Goal: Information Seeking & Learning: Learn about a topic

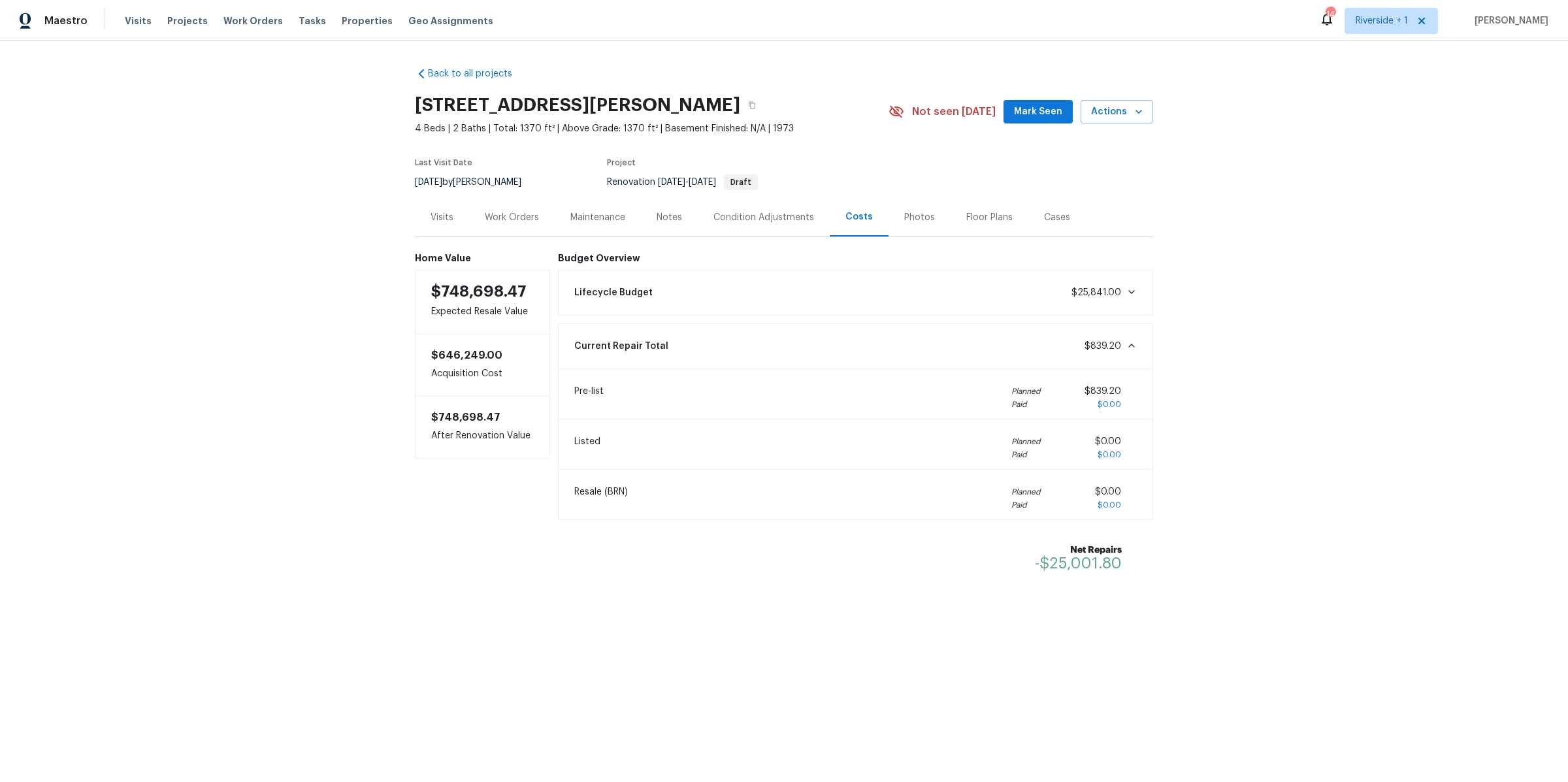
click at [519, 214] on div "Work Orders" at bounding box center [512, 217] width 54 height 13
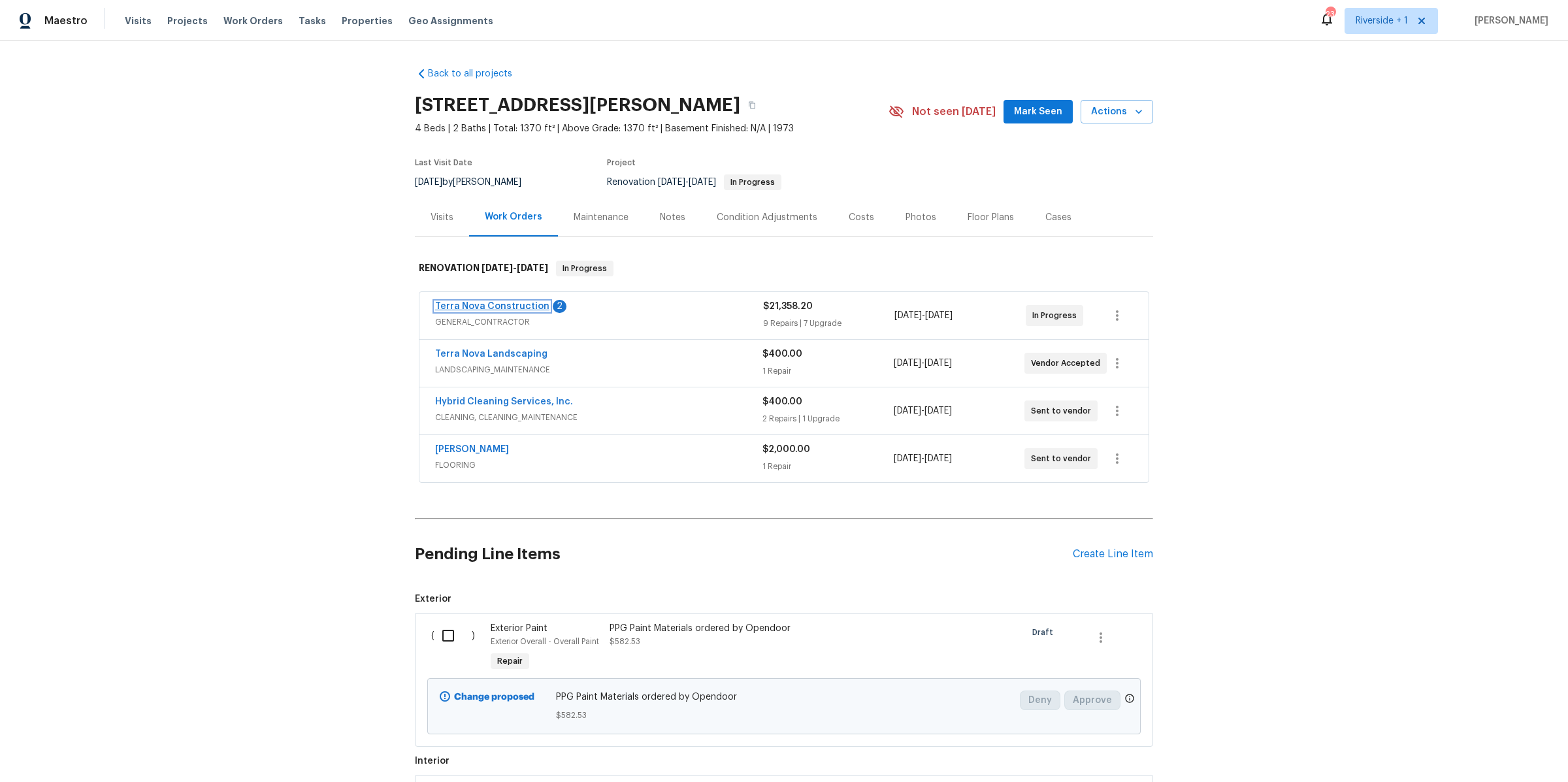
click at [514, 308] on link "Terra Nova Construction" at bounding box center [493, 307] width 115 height 9
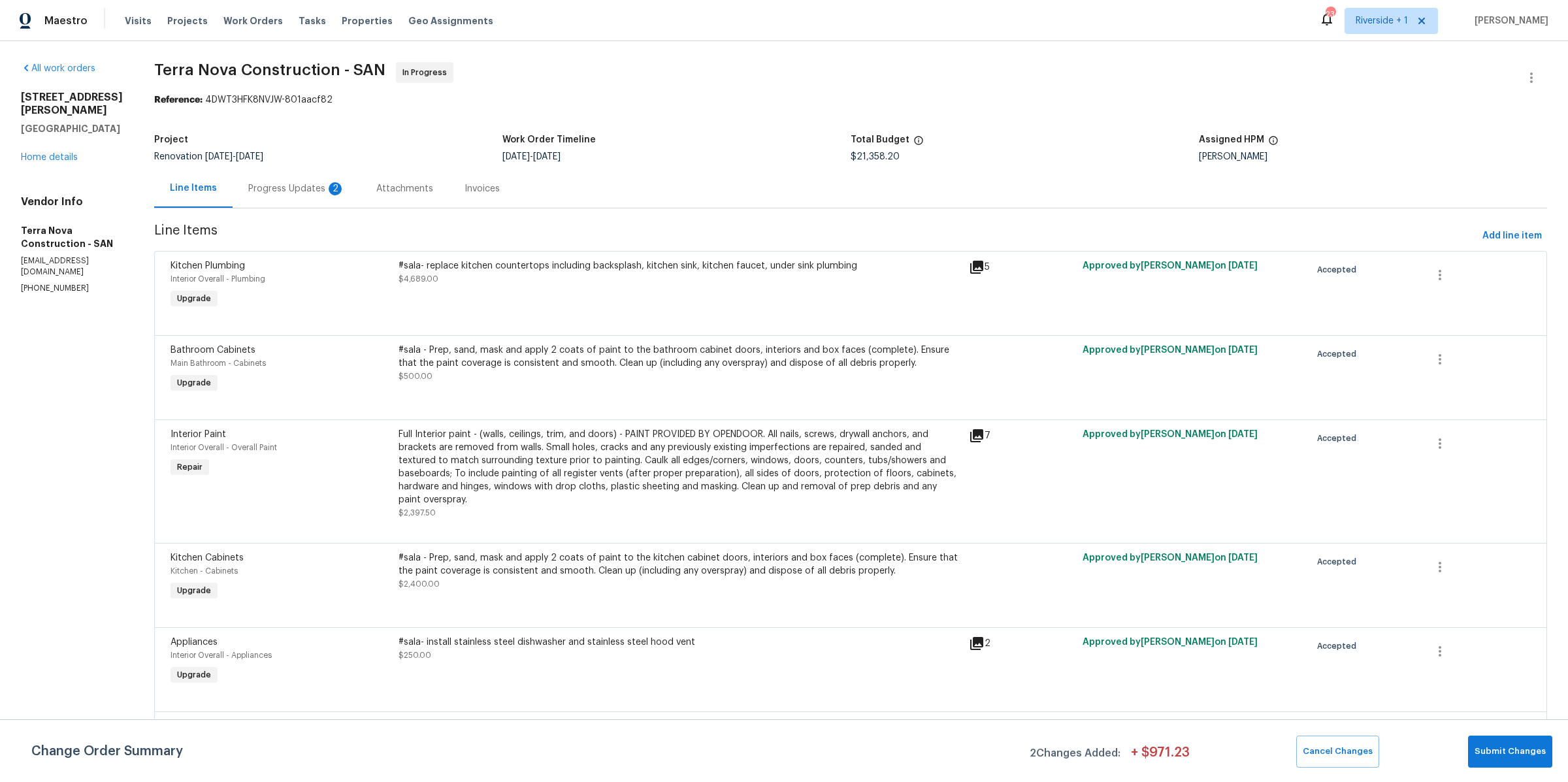
click at [345, 190] on div "Progress Updates 2" at bounding box center [296, 188] width 96 height 13
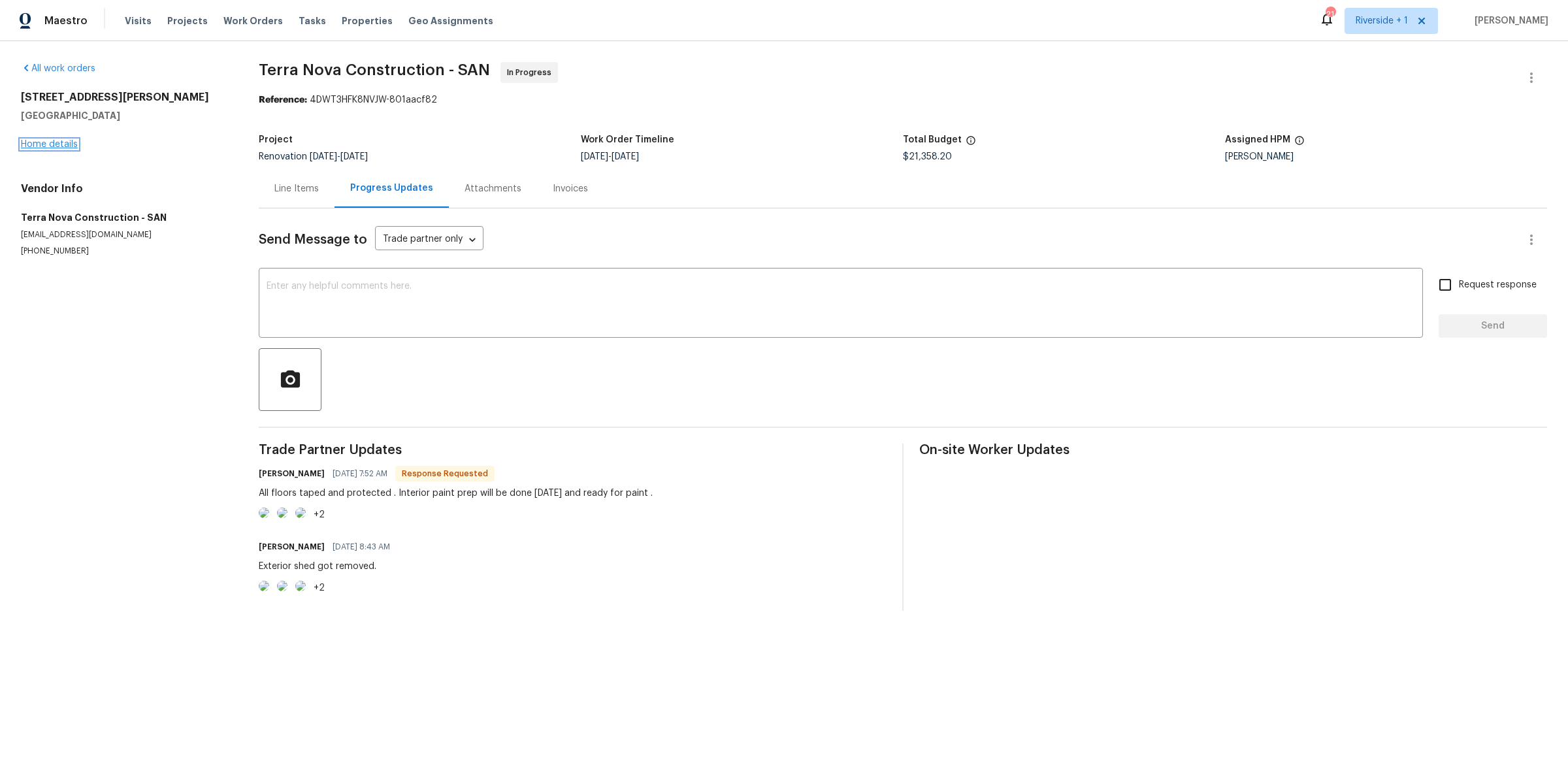
click at [62, 144] on link "Home details" at bounding box center [49, 144] width 57 height 9
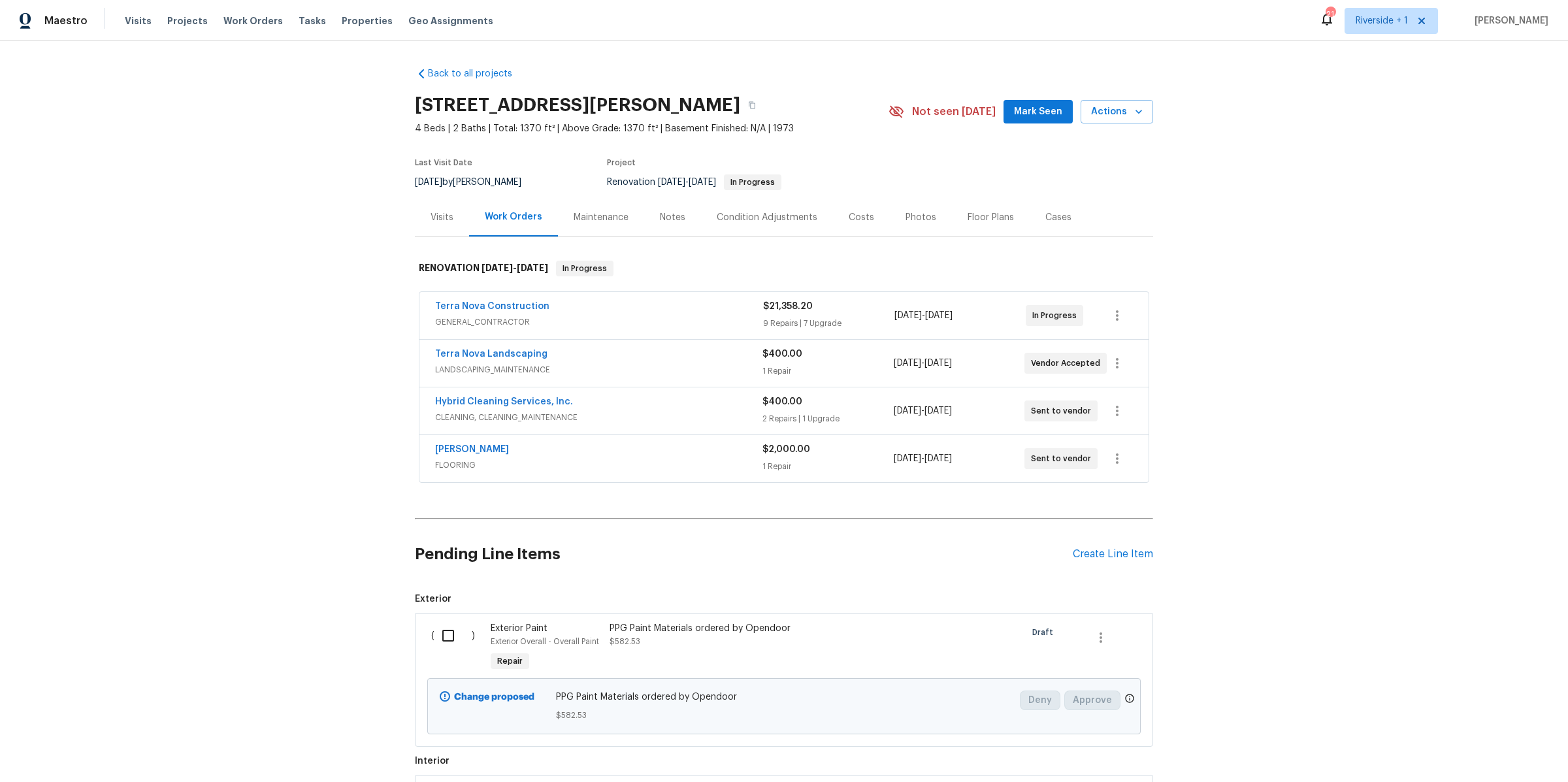
click at [660, 218] on div "Notes" at bounding box center [673, 217] width 26 height 13
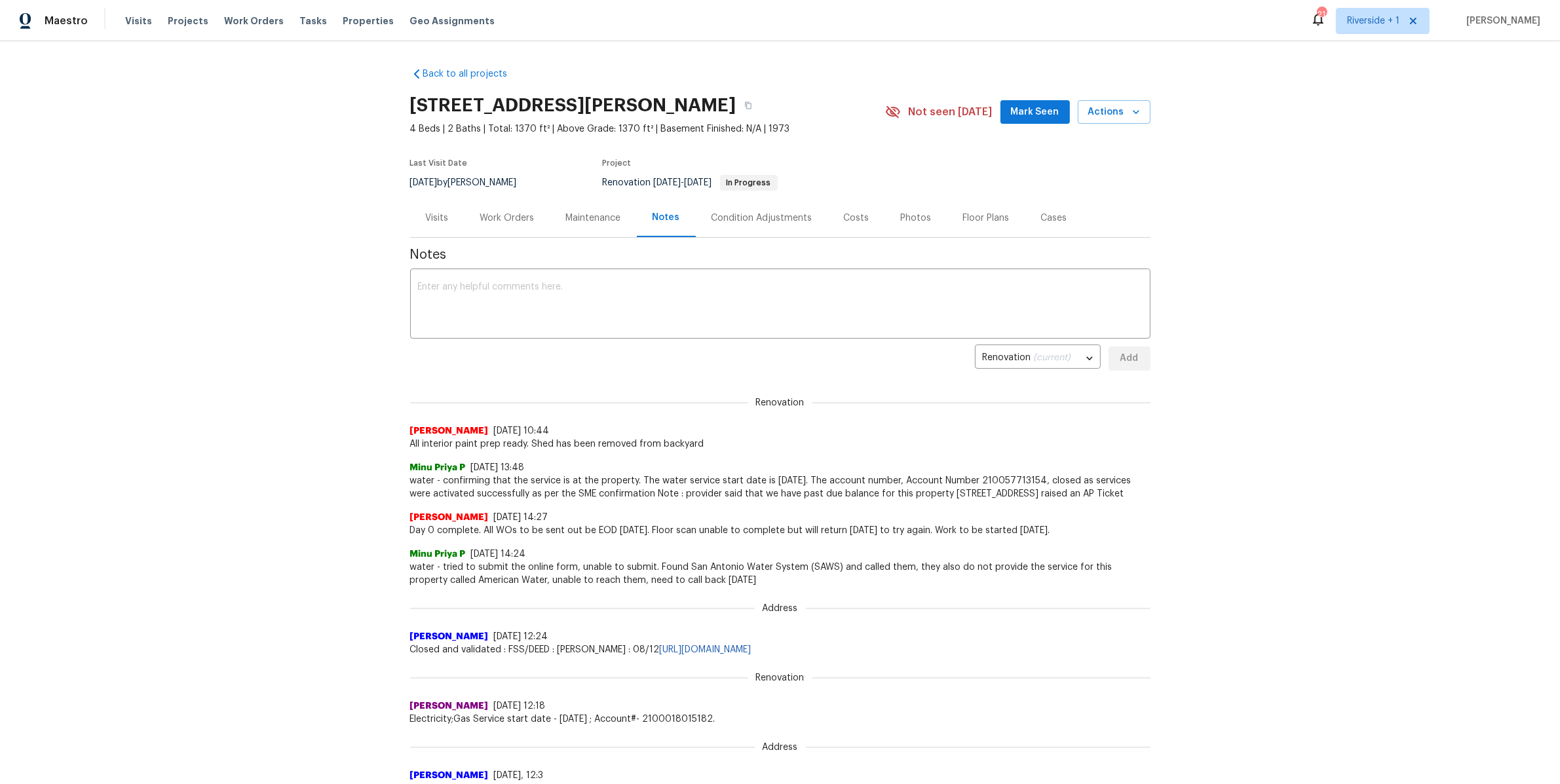
click at [846, 214] on div "Costs" at bounding box center [856, 218] width 26 height 13
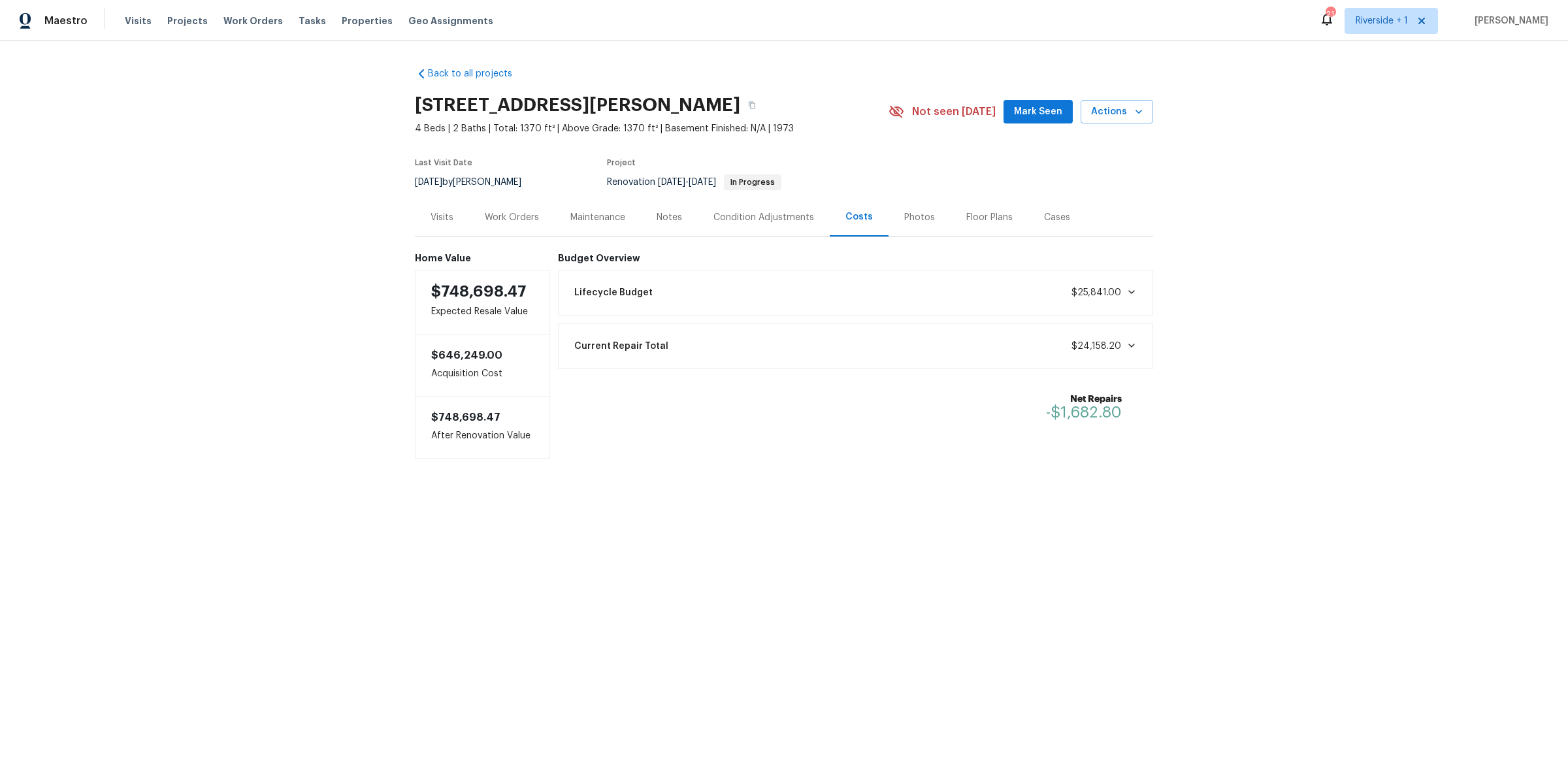
click at [1126, 345] on icon at bounding box center [1132, 346] width 11 height 11
click at [1126, 293] on icon at bounding box center [1132, 292] width 11 height 11
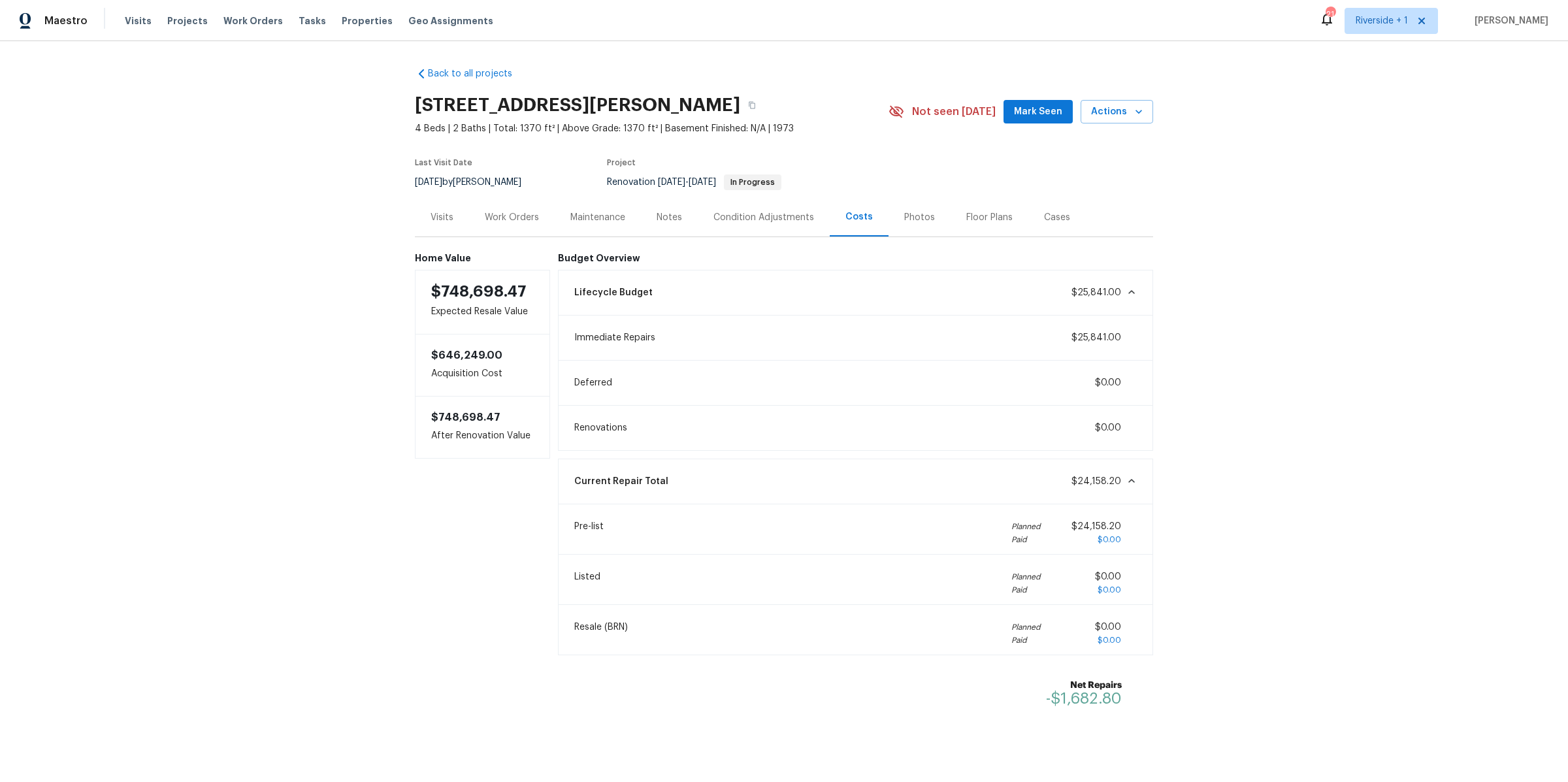
click at [1202, 315] on div "Back to all projects [STREET_ADDRESS][PERSON_NAME] 4 Beds | 2 Baths | Total: 13…" at bounding box center [784, 411] width 1568 height 741
click at [1128, 293] on icon at bounding box center [1132, 292] width 7 height 4
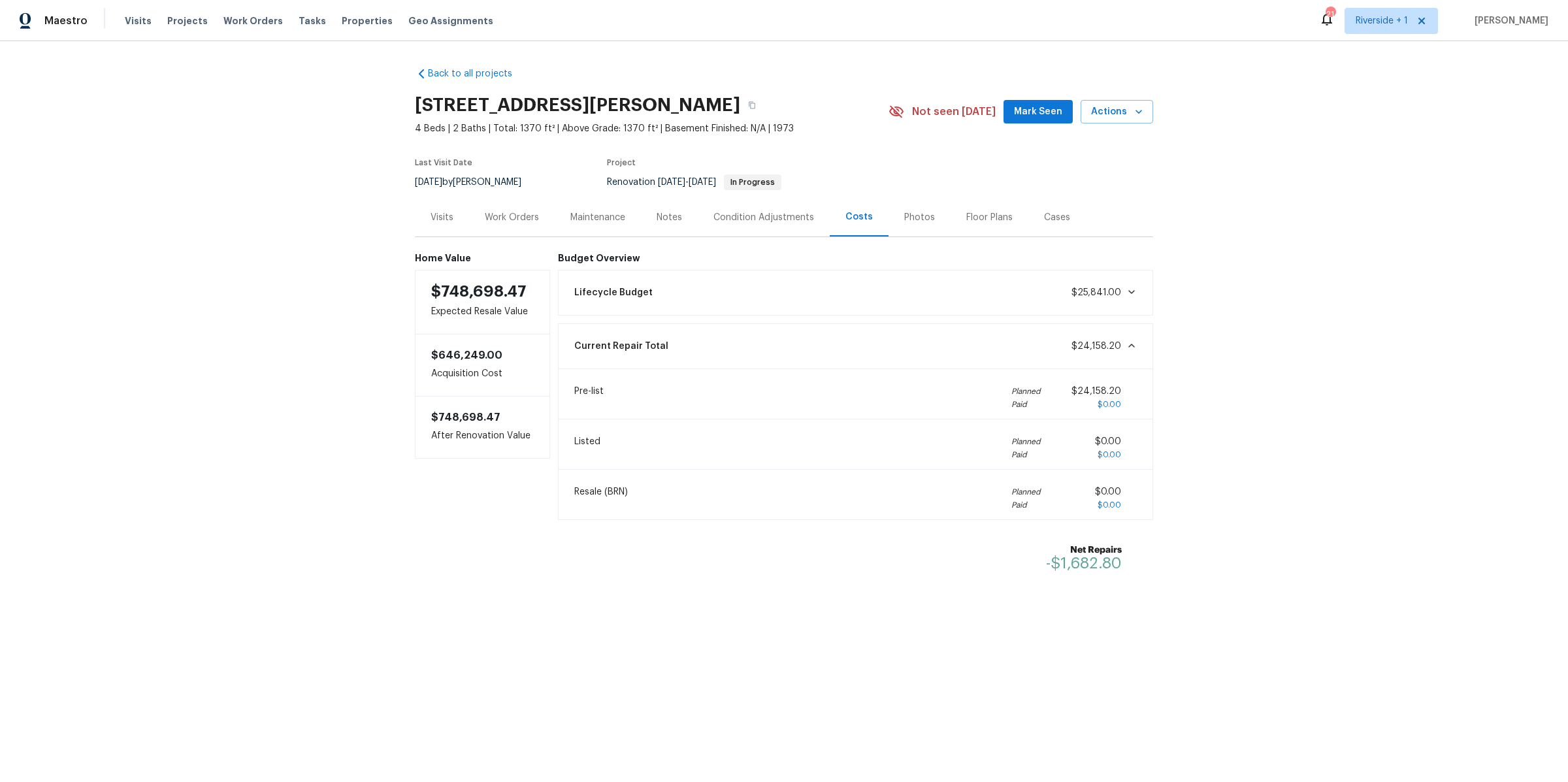
click at [520, 213] on div "Work Orders" at bounding box center [512, 217] width 54 height 13
